Goal: Task Accomplishment & Management: Use online tool/utility

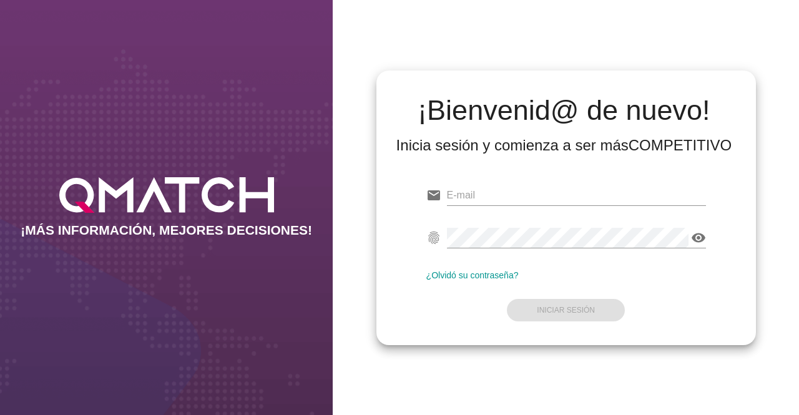
type input "[EMAIL_ADDRESS][DOMAIN_NAME]"
drag, startPoint x: 573, startPoint y: 288, endPoint x: 567, endPoint y: 307, distance: 20.3
click at [572, 288] on form "email [EMAIL_ADDRESS][DOMAIN_NAME] fingerprint visibility ¿Olvidó su contraseña…" at bounding box center [566, 251] width 280 height 147
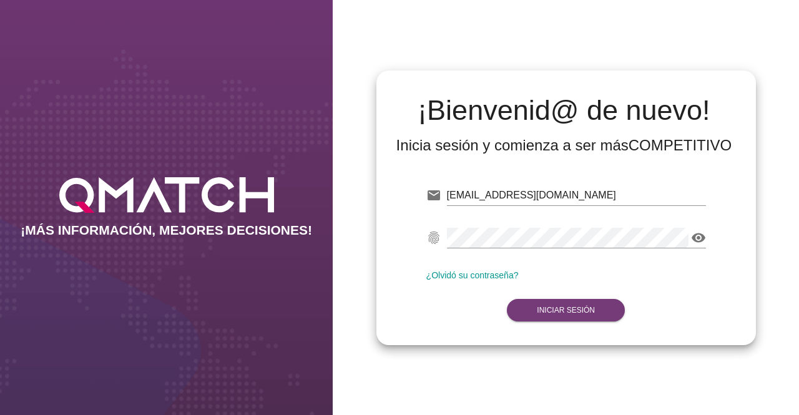
click at [572, 315] on button "Iniciar Sesión" at bounding box center [566, 310] width 118 height 22
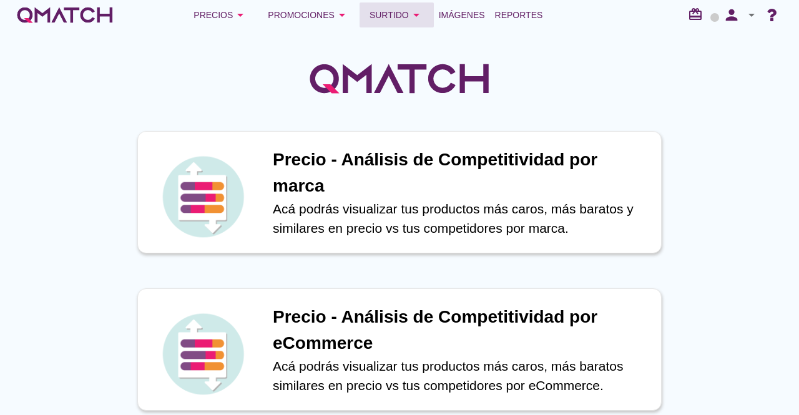
click at [400, 9] on div "Surtido arrow_drop_down" at bounding box center [396, 14] width 54 height 15
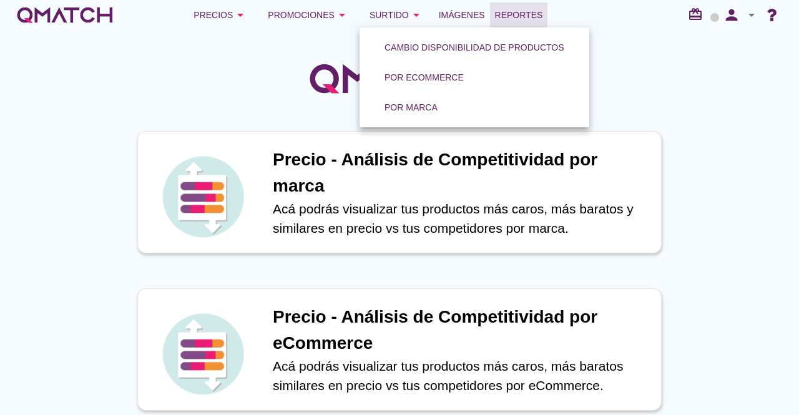
click at [540, 19] on span "Reportes" at bounding box center [519, 14] width 48 height 15
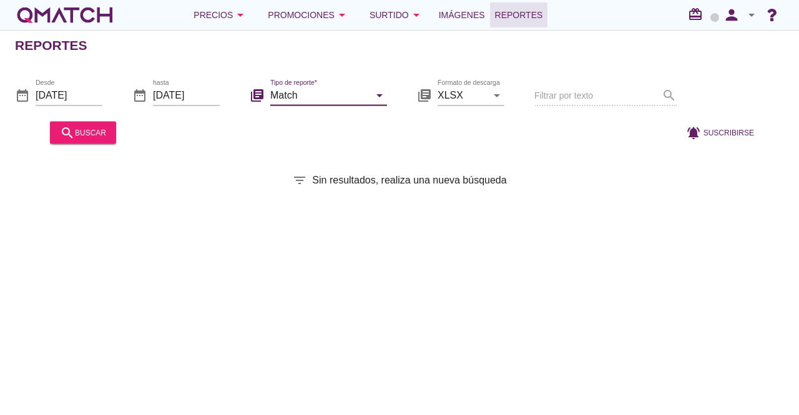
click at [380, 94] on icon "arrow_drop_down" at bounding box center [379, 94] width 15 height 15
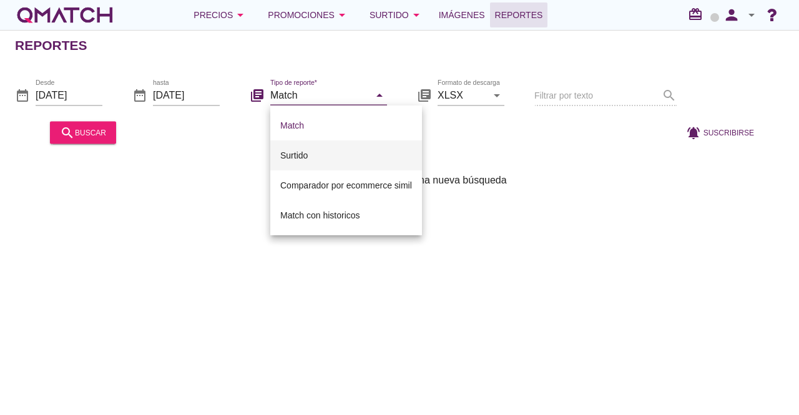
click at [353, 157] on div "Surtido" at bounding box center [346, 155] width 132 height 15
type input "Surtido"
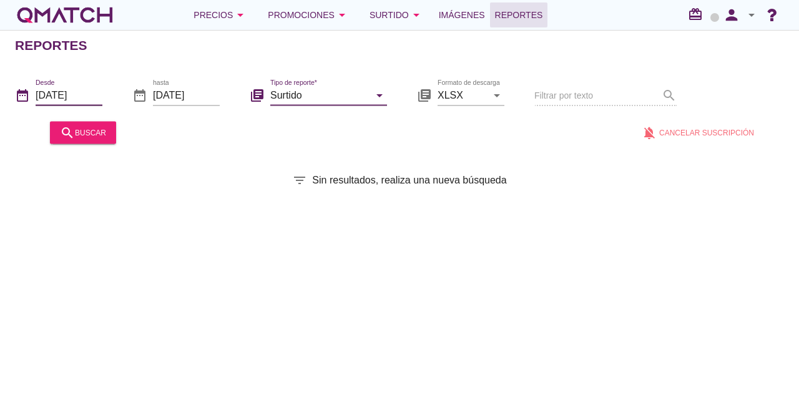
click at [96, 94] on input "[DATE]" at bounding box center [69, 95] width 67 height 20
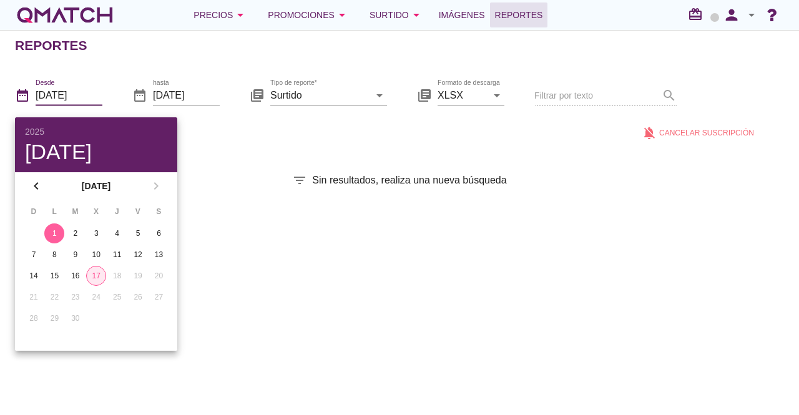
click at [91, 275] on div "17" at bounding box center [96, 275] width 19 height 11
type input "[DATE]"
click at [237, 154] on div "Reportes date_range Desde [DATE] date_range hasta [DATE] library_books Tipo de …" at bounding box center [399, 222] width 799 height 385
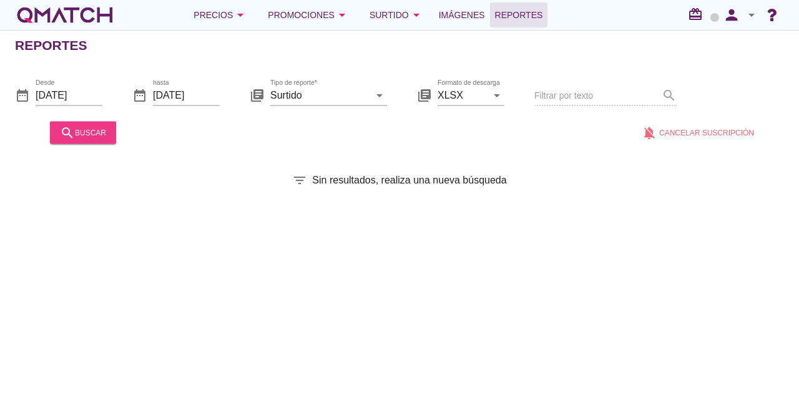
click at [99, 138] on div "search buscar" at bounding box center [83, 132] width 46 height 15
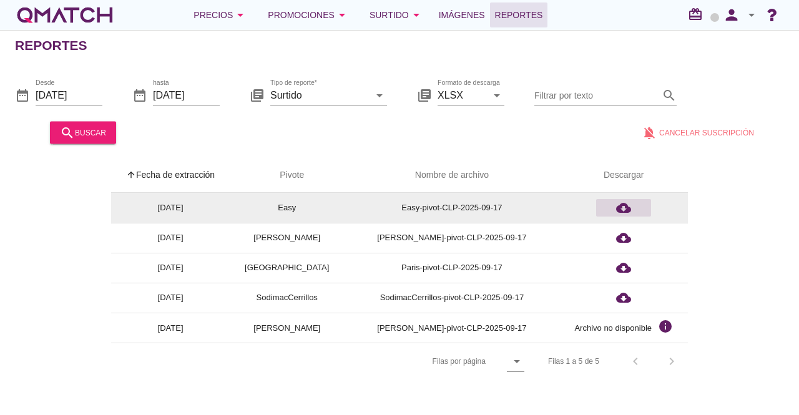
click at [613, 202] on div "cloud_download" at bounding box center [623, 207] width 45 height 15
